Goal: Task Accomplishment & Management: Manage account settings

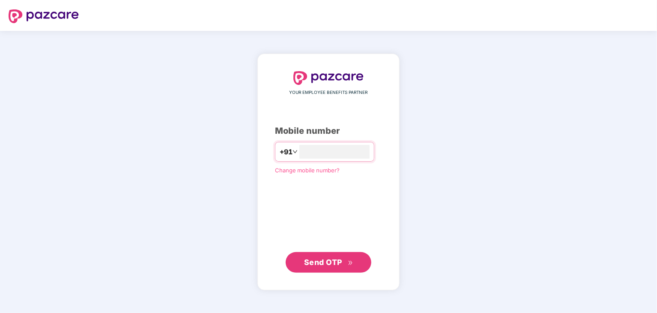
type input "**********"
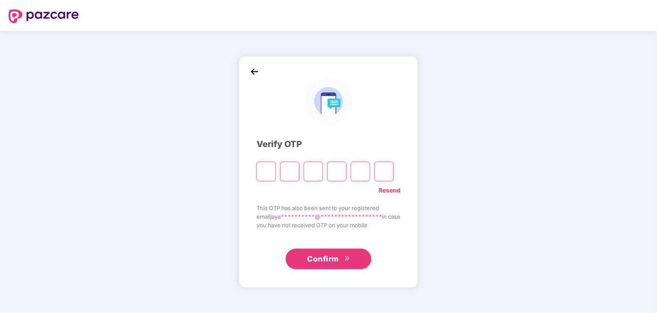
type input "*"
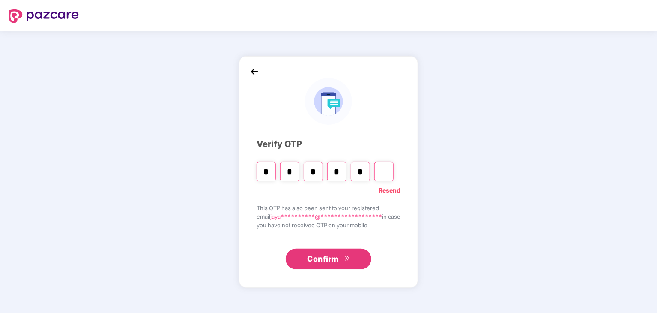
type input "*"
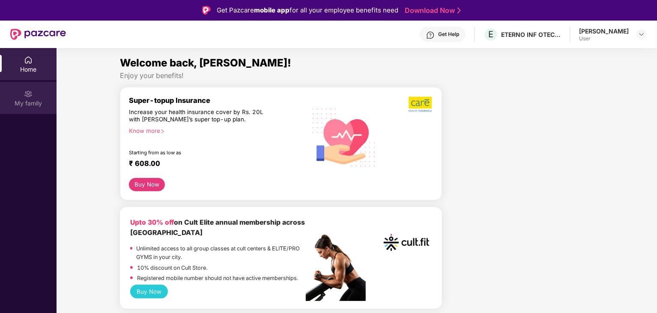
click at [31, 95] on img at bounding box center [28, 94] width 9 height 9
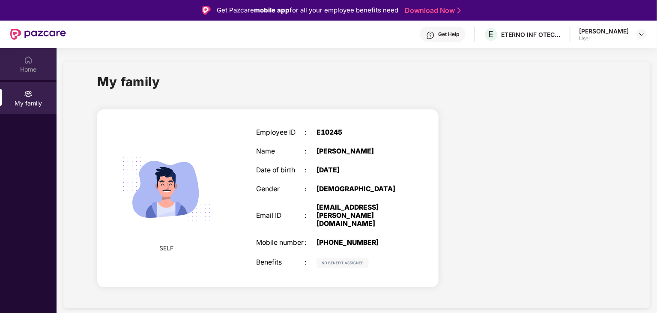
click at [27, 64] on div "Home" at bounding box center [28, 64] width 57 height 32
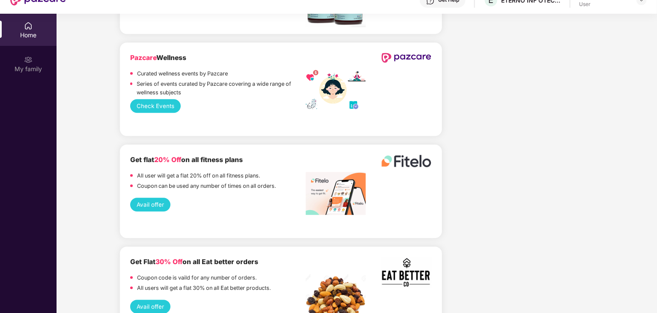
scroll to position [1126, 0]
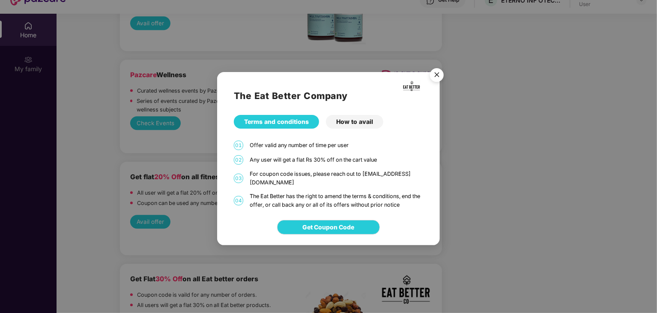
click at [434, 78] on img "Close" at bounding box center [437, 76] width 24 height 24
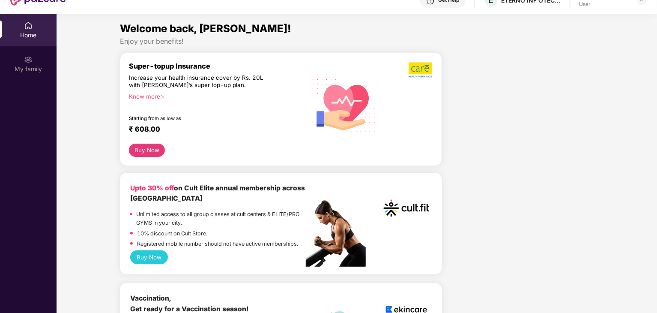
scroll to position [0, 0]
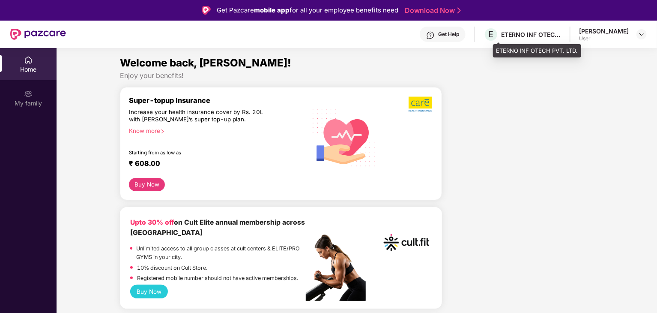
click at [531, 31] on div "ETERNO INF OTECH PVT. LTD." at bounding box center [531, 34] width 60 height 8
click at [641, 32] on img at bounding box center [641, 34] width 7 height 7
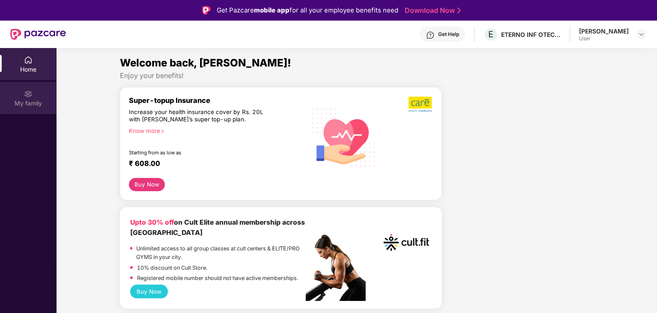
click at [20, 101] on div "My family" at bounding box center [28, 103] width 57 height 9
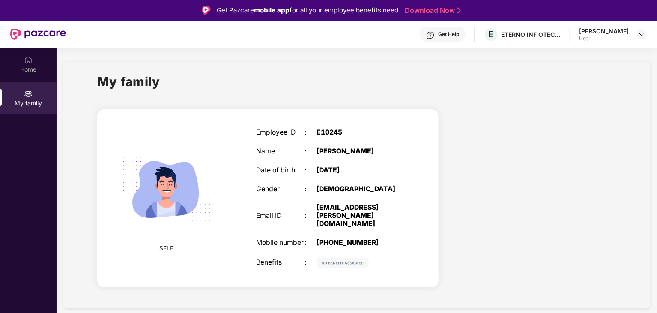
click at [66, 154] on div "My family SELF Employee ID : E10245 Name : [PERSON_NAME] Date of birth : [DEMOG…" at bounding box center [356, 185] width 587 height 246
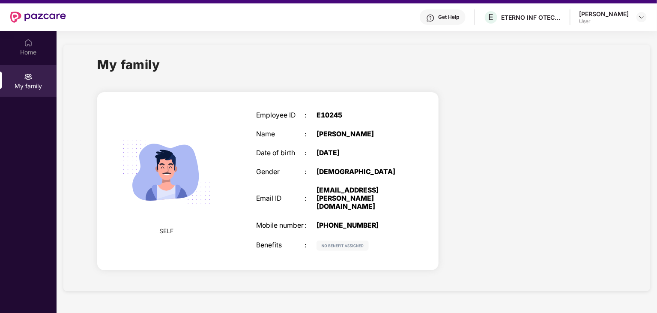
scroll to position [48, 0]
